Goal: Check status: Check status

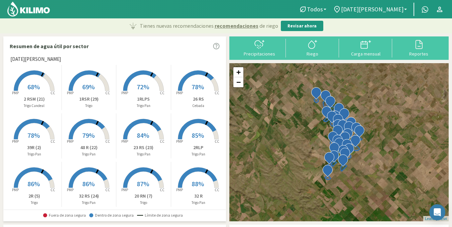
click at [35, 84] on span "68%" at bounding box center [33, 86] width 12 height 8
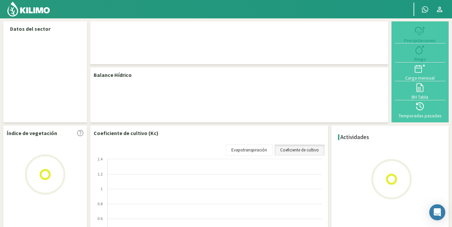
select select "1: Object"
select select "15: Object"
